Goal: Task Accomplishment & Management: Complete application form

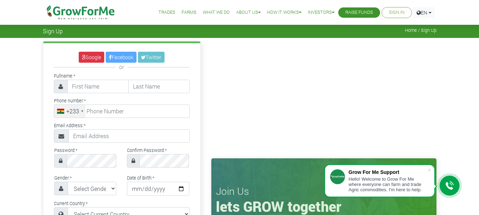
type input "Frederick"
type input "Andam"
type input "0540760040"
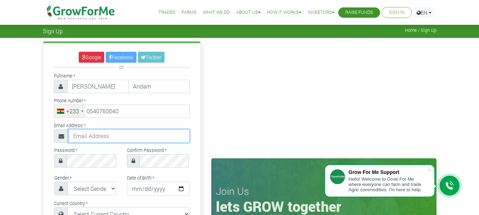
type input "frederickandam2016@gmail.com"
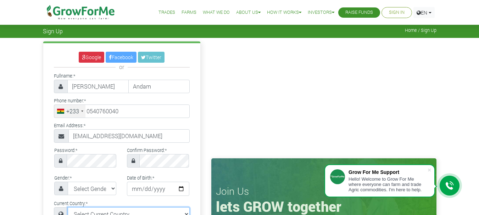
select select "Ghana"
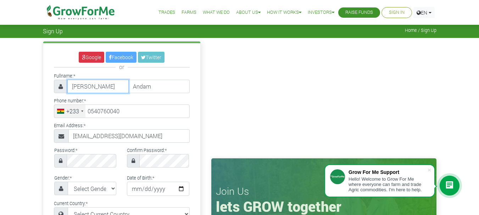
type input "54 076 0040"
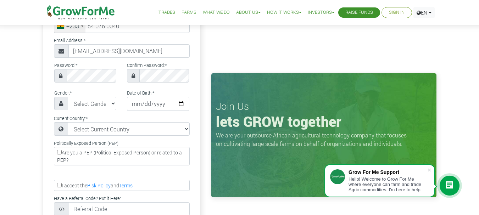
scroll to position [81, 0]
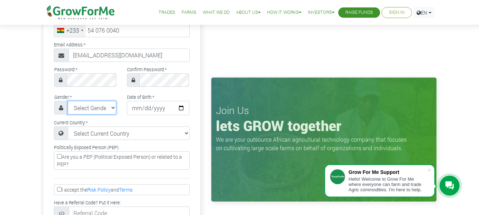
click at [111, 107] on select "Select Gender Female Male" at bounding box center [92, 107] width 49 height 13
select select "Male"
click at [68, 101] on select "Select Gender Female Male" at bounding box center [92, 107] width 49 height 13
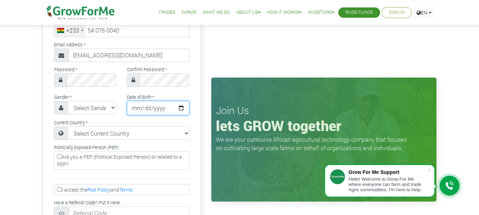
click at [141, 108] on input "date" at bounding box center [158, 108] width 62 height 14
type input "1993-01-17"
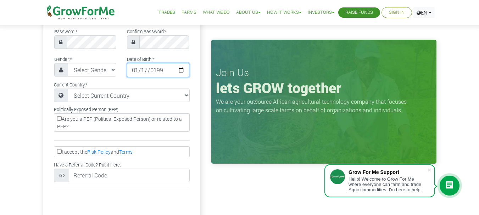
scroll to position [125, 0]
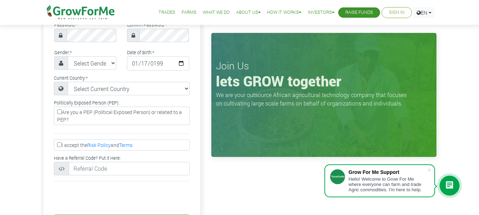
click at [58, 145] on input "I accept the Risk Policy and Terms" at bounding box center [59, 144] width 5 height 5
checkbox input "true"
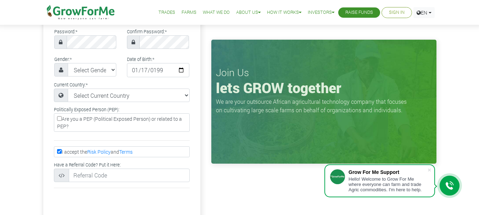
scroll to position [115, 0]
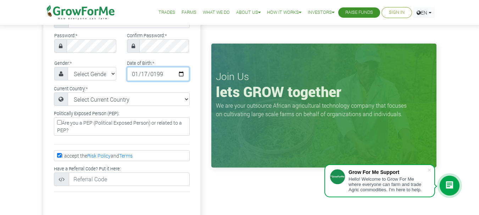
click at [147, 72] on input "1993-01-17" at bounding box center [158, 74] width 62 height 14
click at [144, 72] on input "1993-01-17" at bounding box center [158, 74] width 62 height 14
type input "1993-01-14"
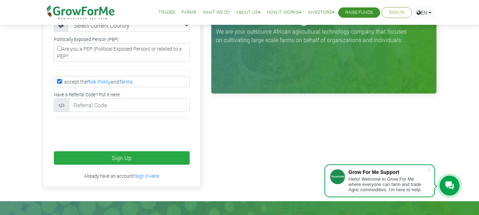
scroll to position [190, 0]
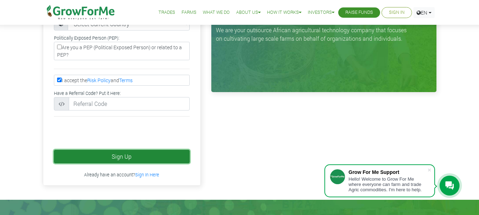
click at [138, 155] on button "Sign Up" at bounding box center [122, 156] width 136 height 13
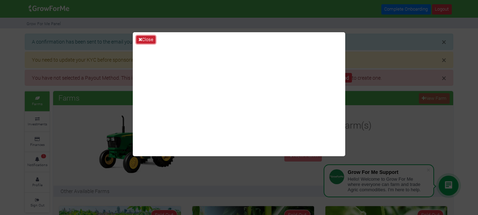
click at [146, 39] on button "Close" at bounding box center [145, 40] width 19 height 8
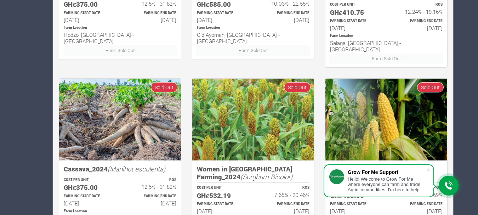
scroll to position [544, 0]
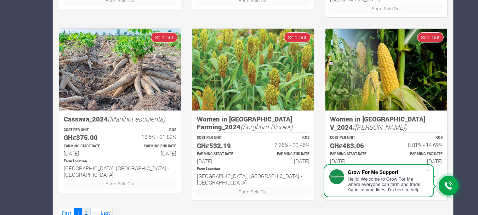
click at [85, 208] on link "2" at bounding box center [86, 213] width 9 height 10
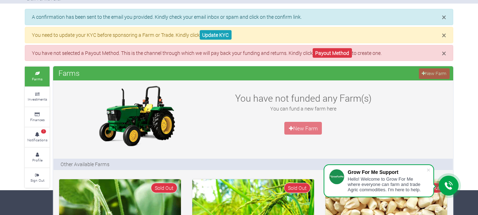
scroll to position [22, 0]
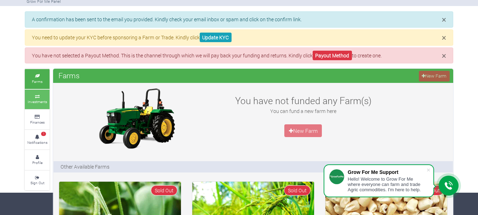
click at [33, 100] on small "Investments" at bounding box center [37, 101] width 19 height 5
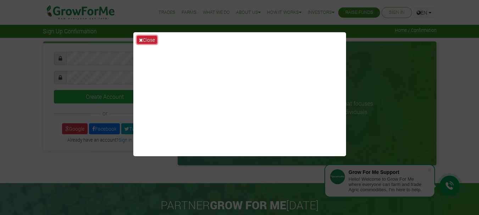
click at [145, 39] on button "Close" at bounding box center [147, 40] width 20 height 8
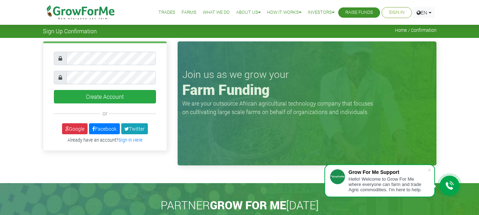
click at [461, 69] on div "Create Account or Google" at bounding box center [239, 105] width 479 height 135
